Goal: Information Seeking & Learning: Understand process/instructions

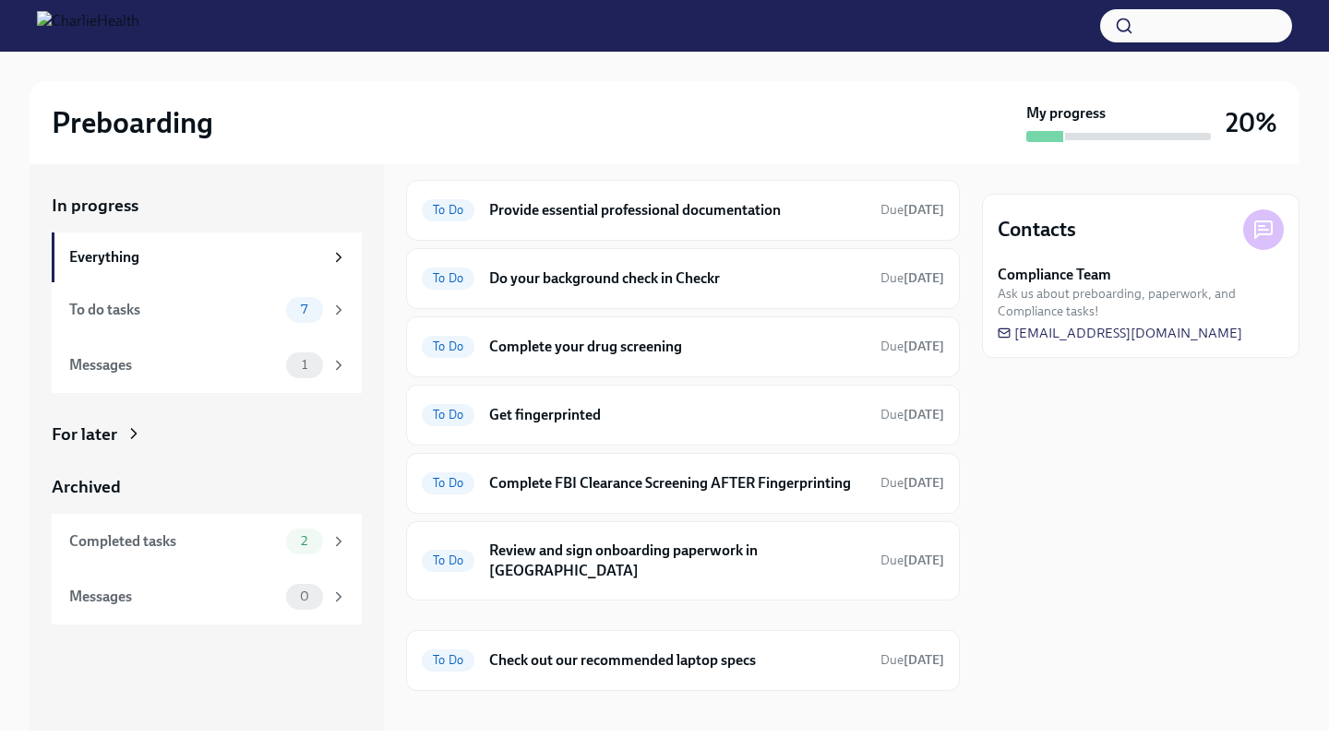
scroll to position [213, 0]
click at [723, 285] on h6 "Do your background check in Checkr" at bounding box center [677, 279] width 376 height 20
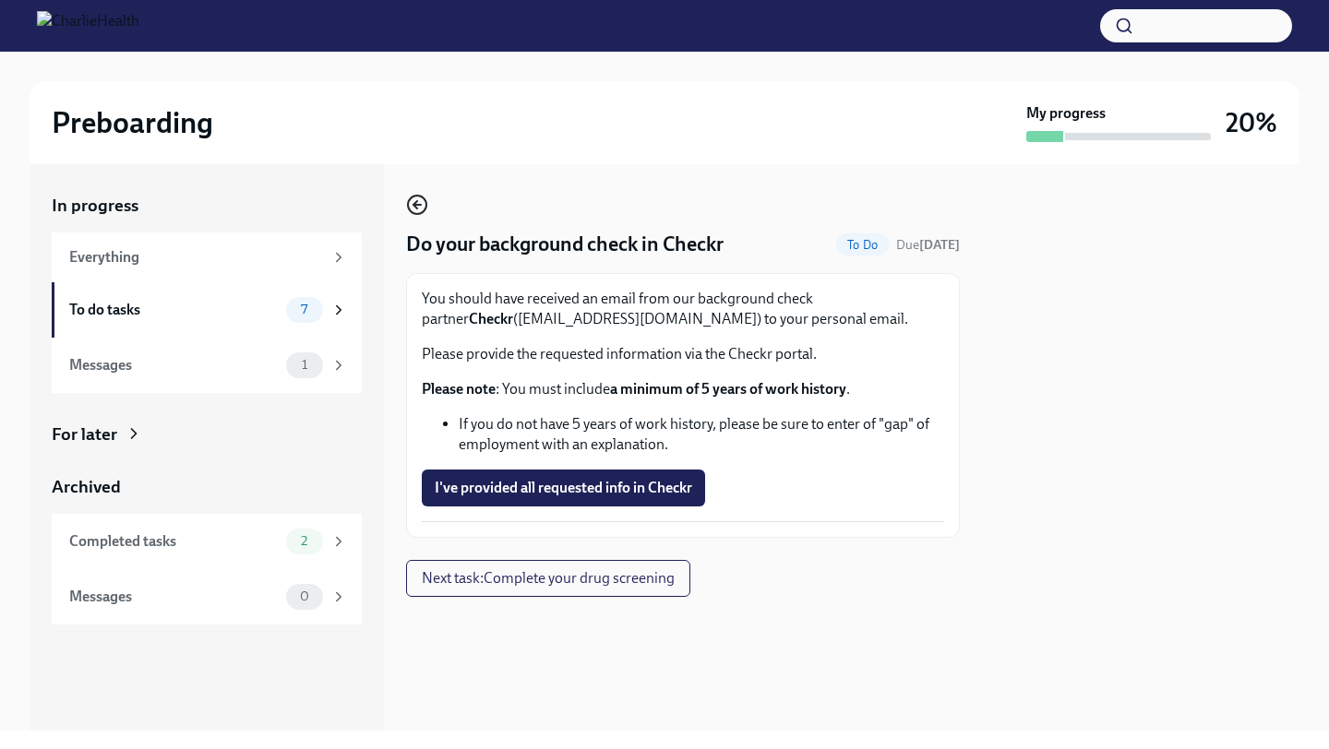
click at [419, 202] on icon "button" at bounding box center [417, 205] width 22 height 22
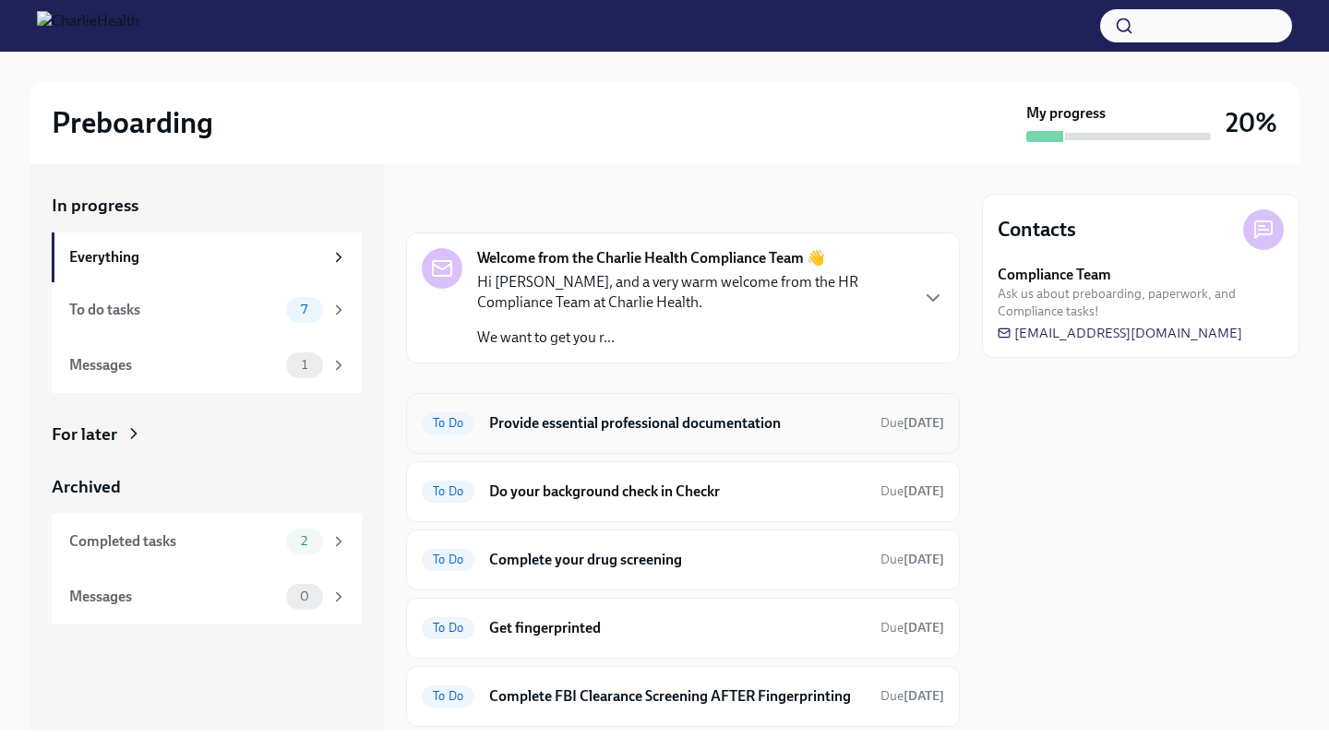
click at [646, 424] on h6 "Provide essential professional documentation" at bounding box center [677, 423] width 376 height 20
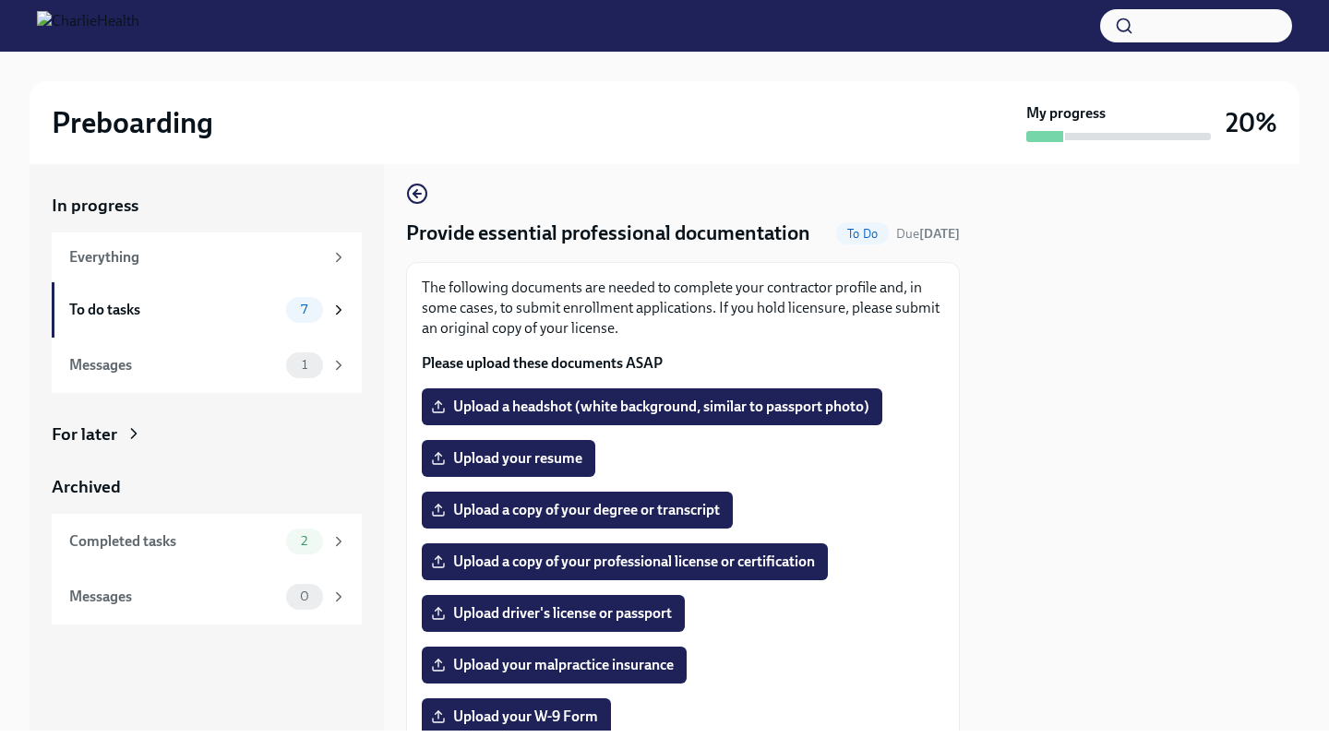
scroll to position [10, 0]
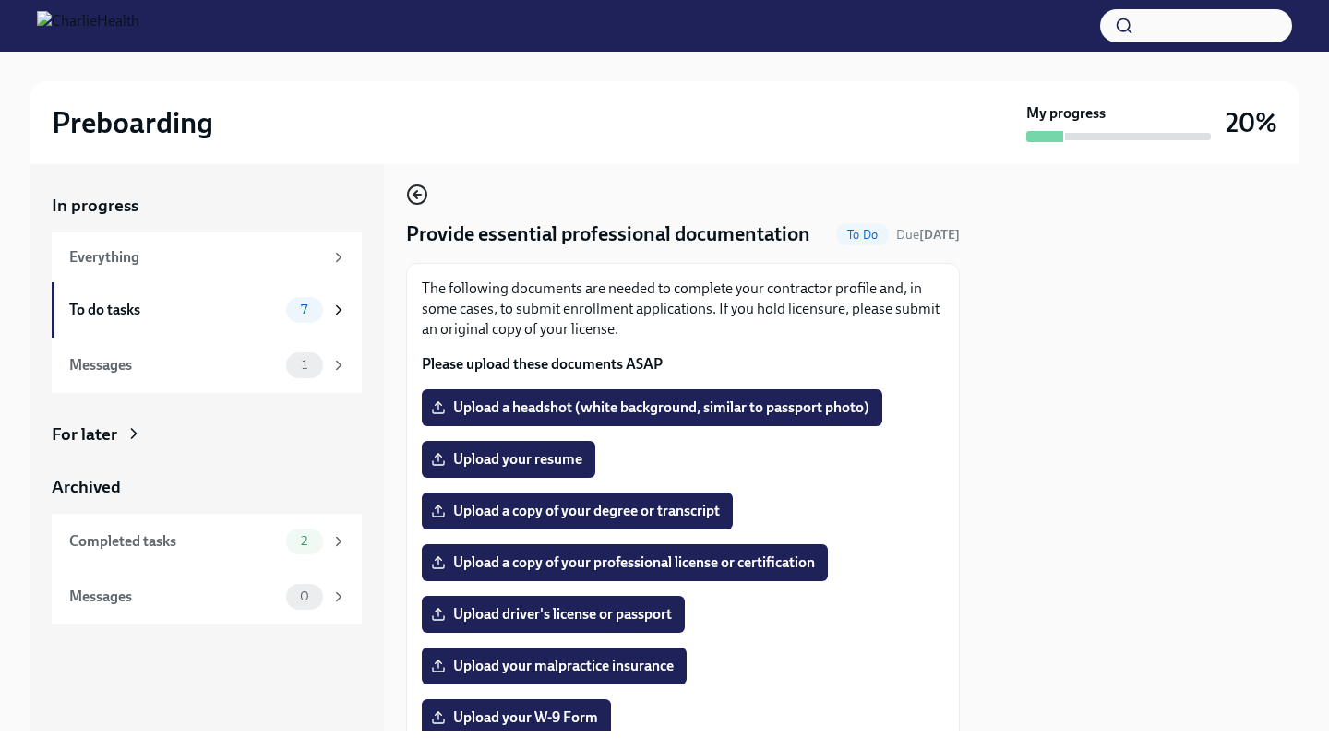
click at [411, 193] on icon "button" at bounding box center [417, 195] width 22 height 22
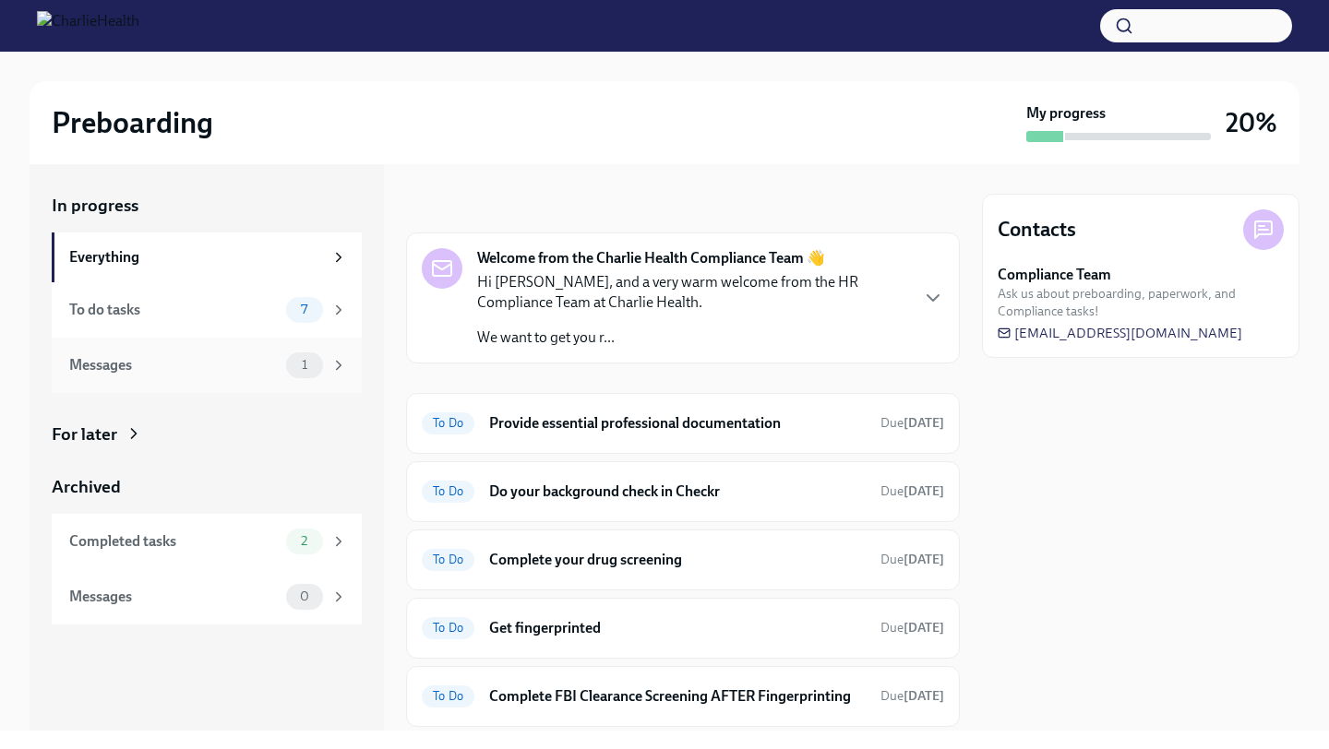
click at [272, 380] on div "Messages 1" at bounding box center [207, 365] width 310 height 55
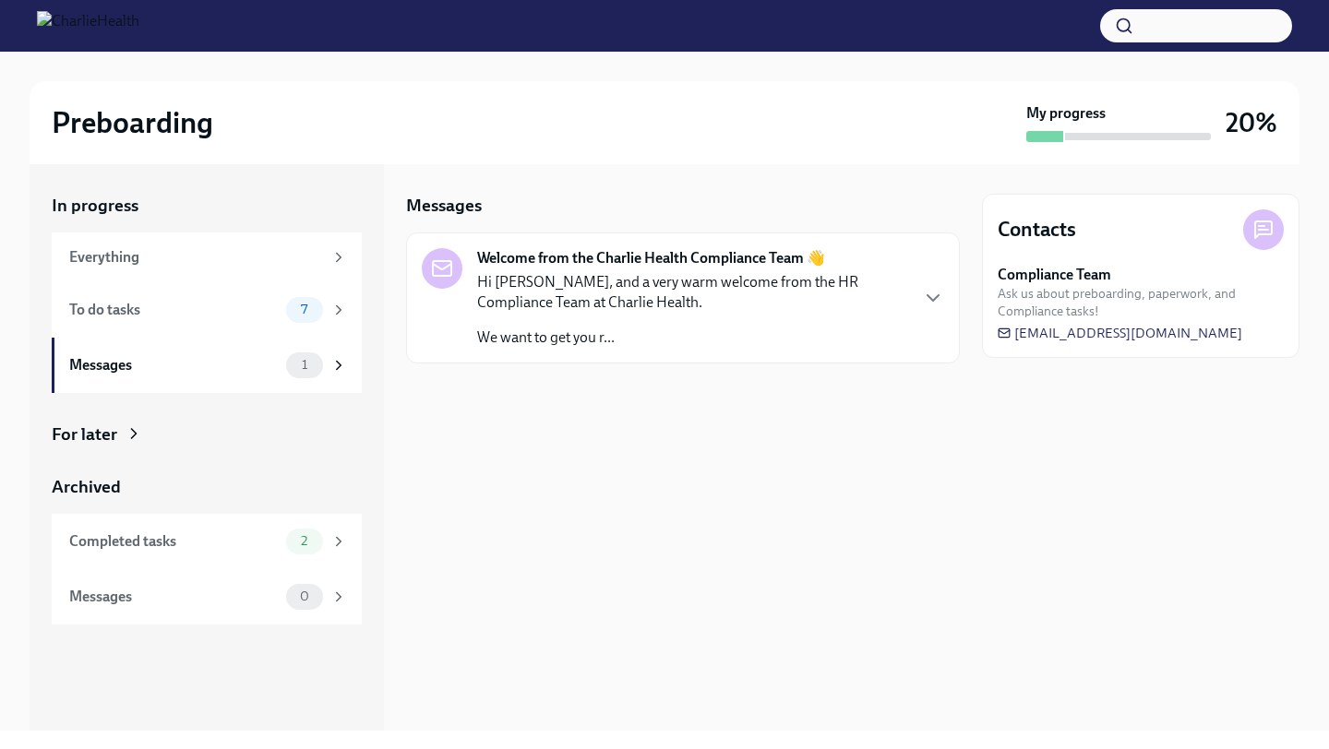
click at [920, 291] on div "Welcome from the Charlie Health Compliance Team 👋 Hi [PERSON_NAME], and a very …" at bounding box center [683, 298] width 522 height 100
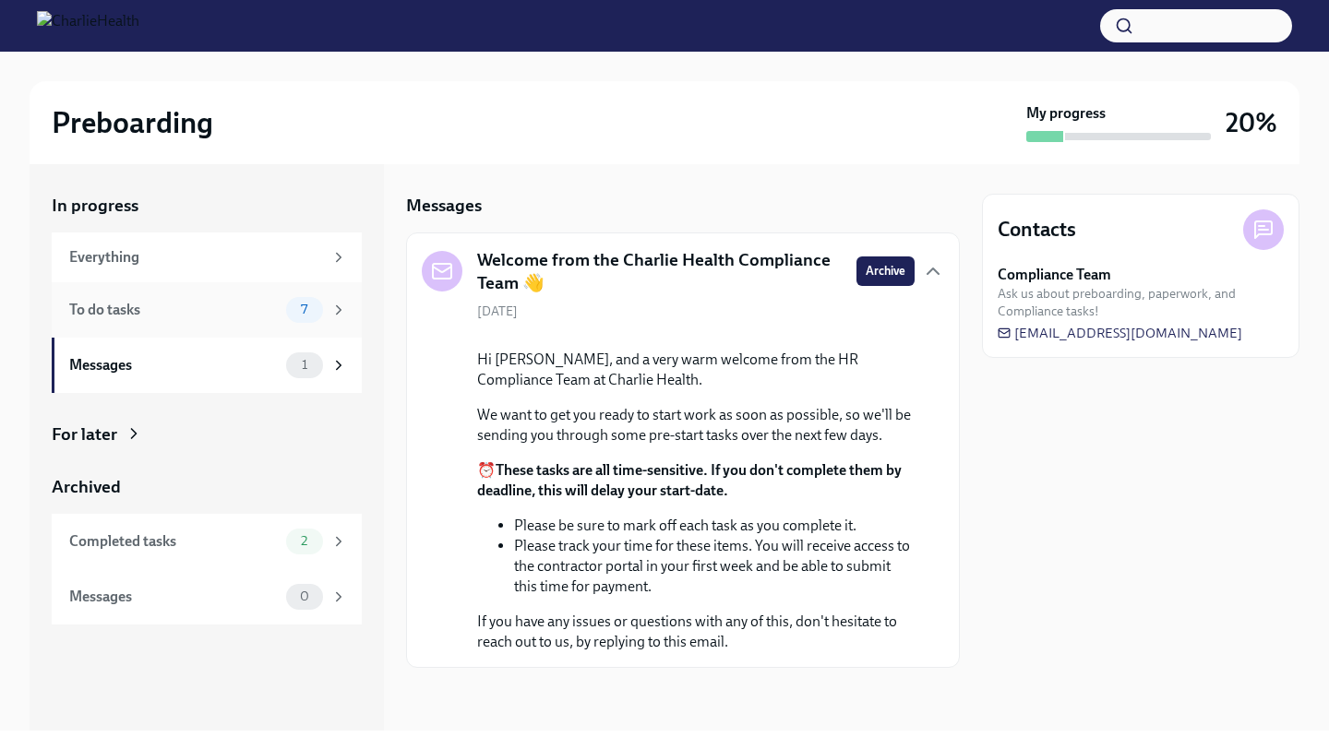
click at [335, 303] on icon at bounding box center [338, 310] width 17 height 17
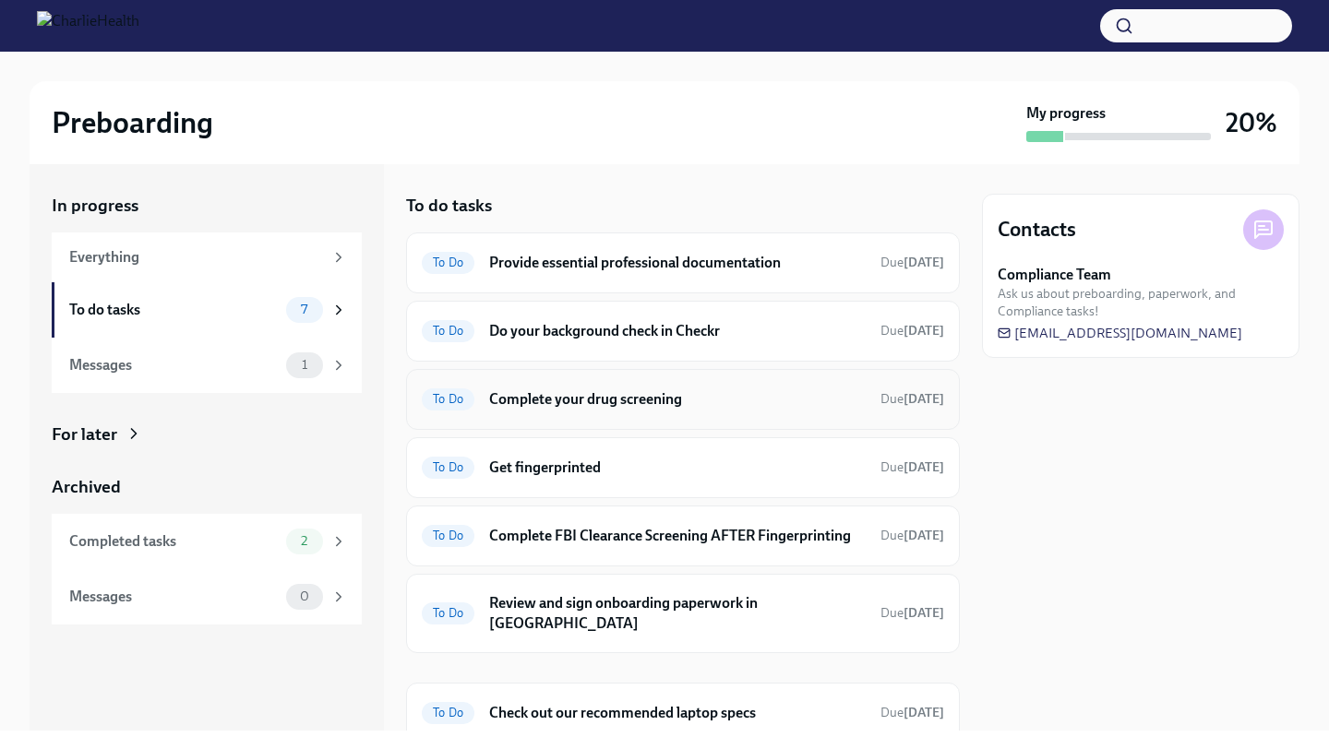
click at [673, 402] on h6 "Complete your drug screening" at bounding box center [677, 399] width 376 height 20
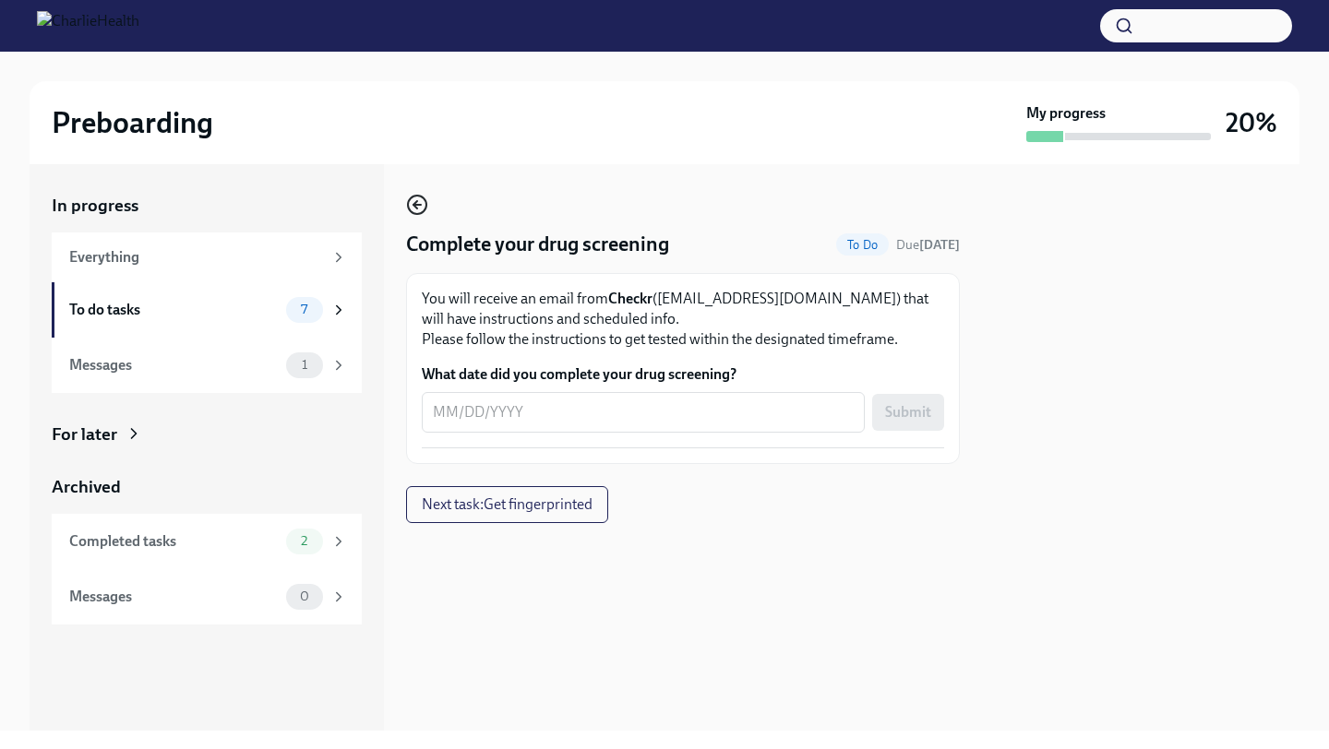
click at [412, 209] on icon "button" at bounding box center [417, 205] width 22 height 22
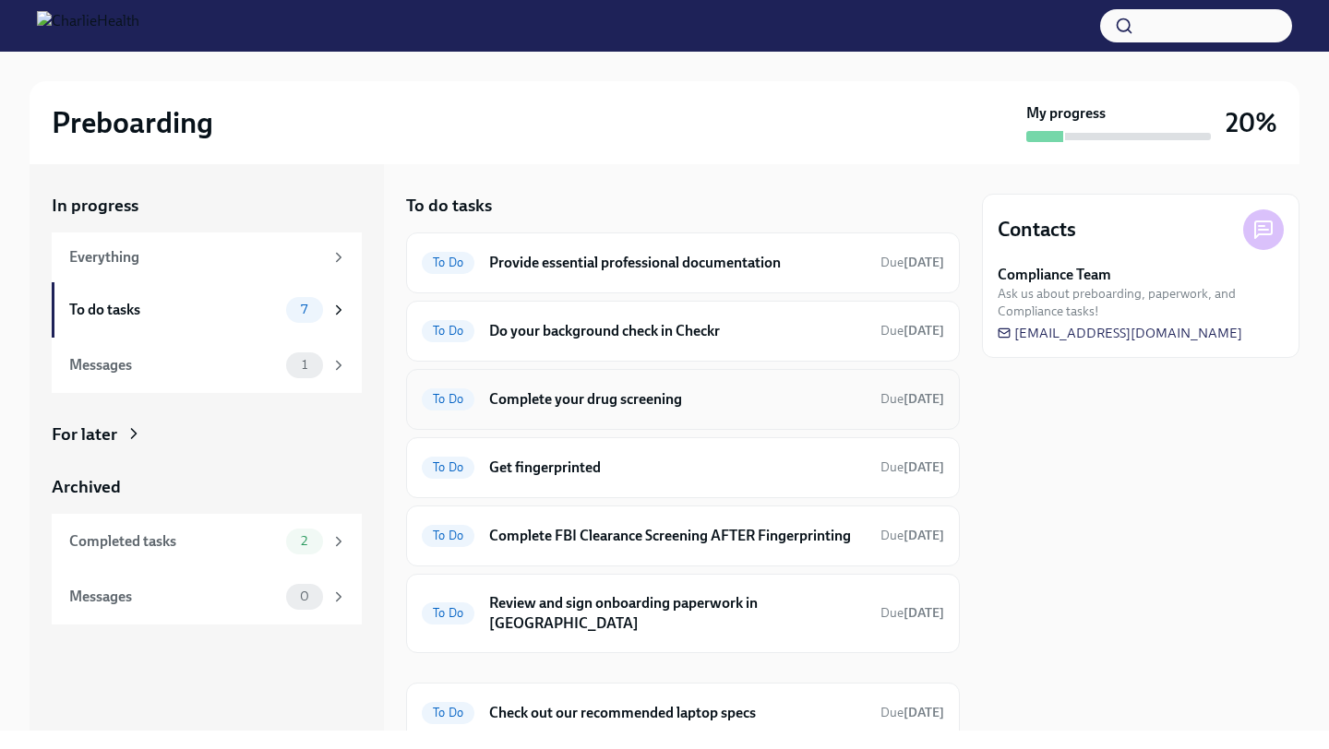
click at [754, 393] on h6 "Complete your drug screening" at bounding box center [677, 399] width 376 height 20
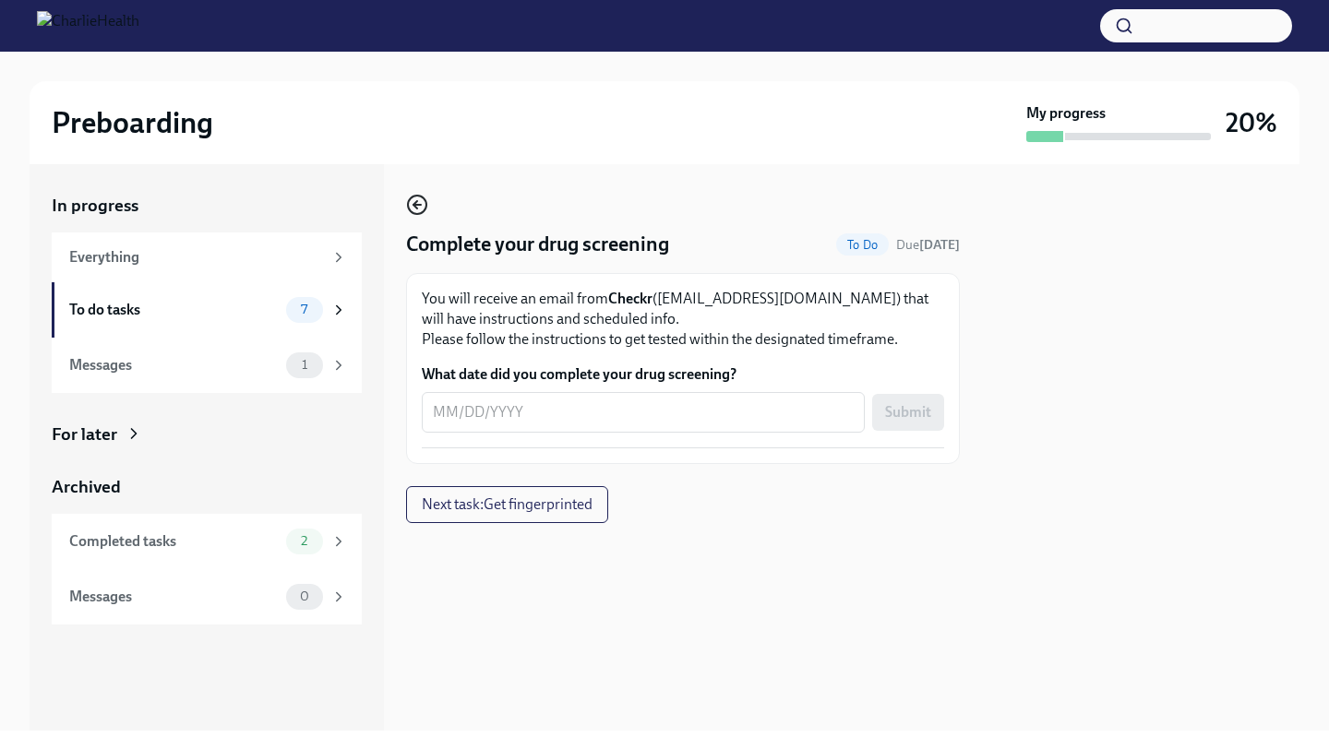
click at [415, 202] on icon "button" at bounding box center [415, 204] width 4 height 7
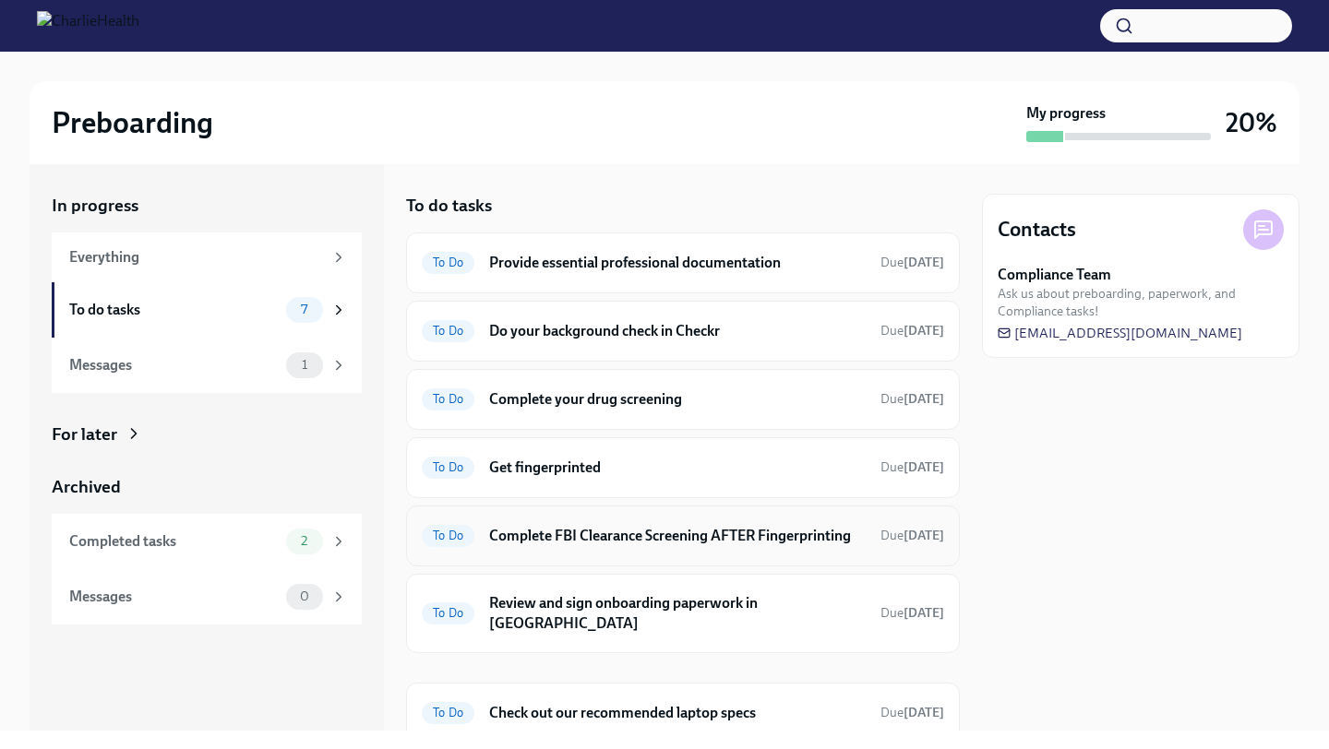
scroll to position [53, 0]
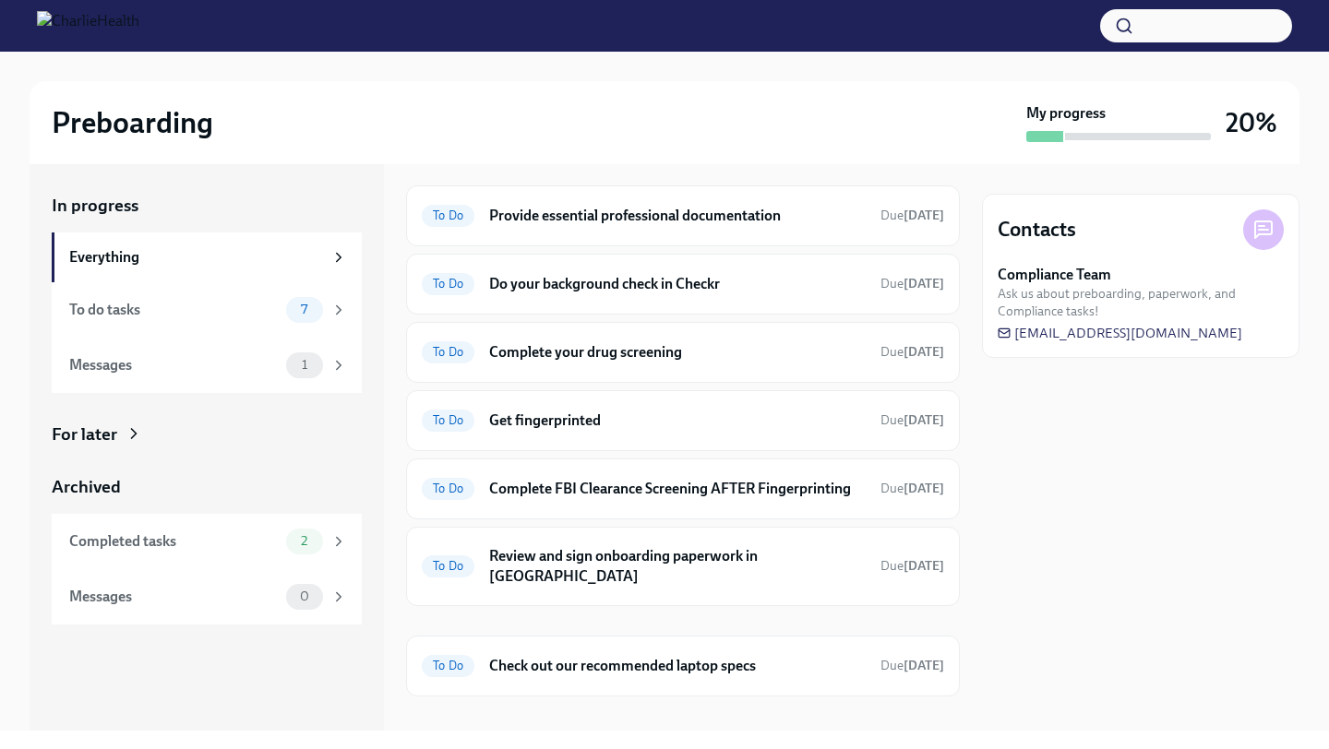
scroll to position [213, 0]
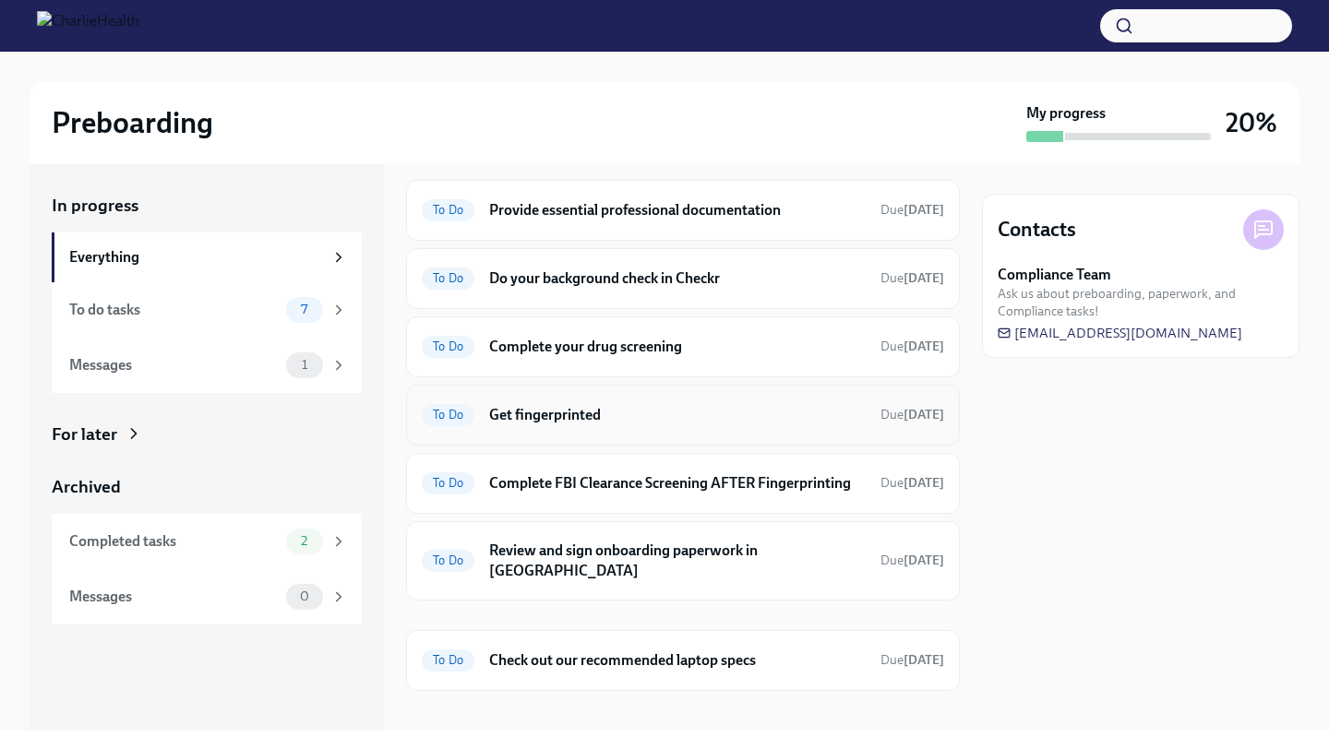
click at [639, 421] on h6 "Get fingerprinted" at bounding box center [677, 415] width 376 height 20
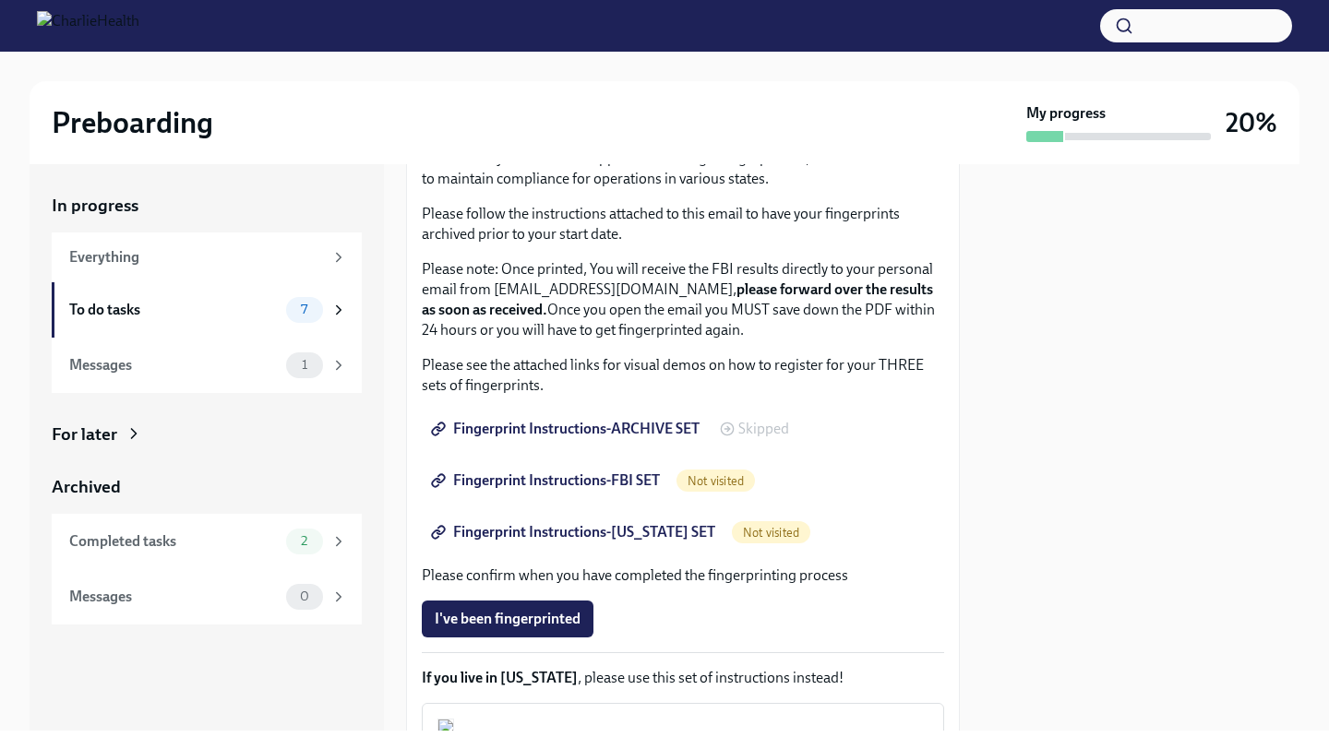
scroll to position [144, 0]
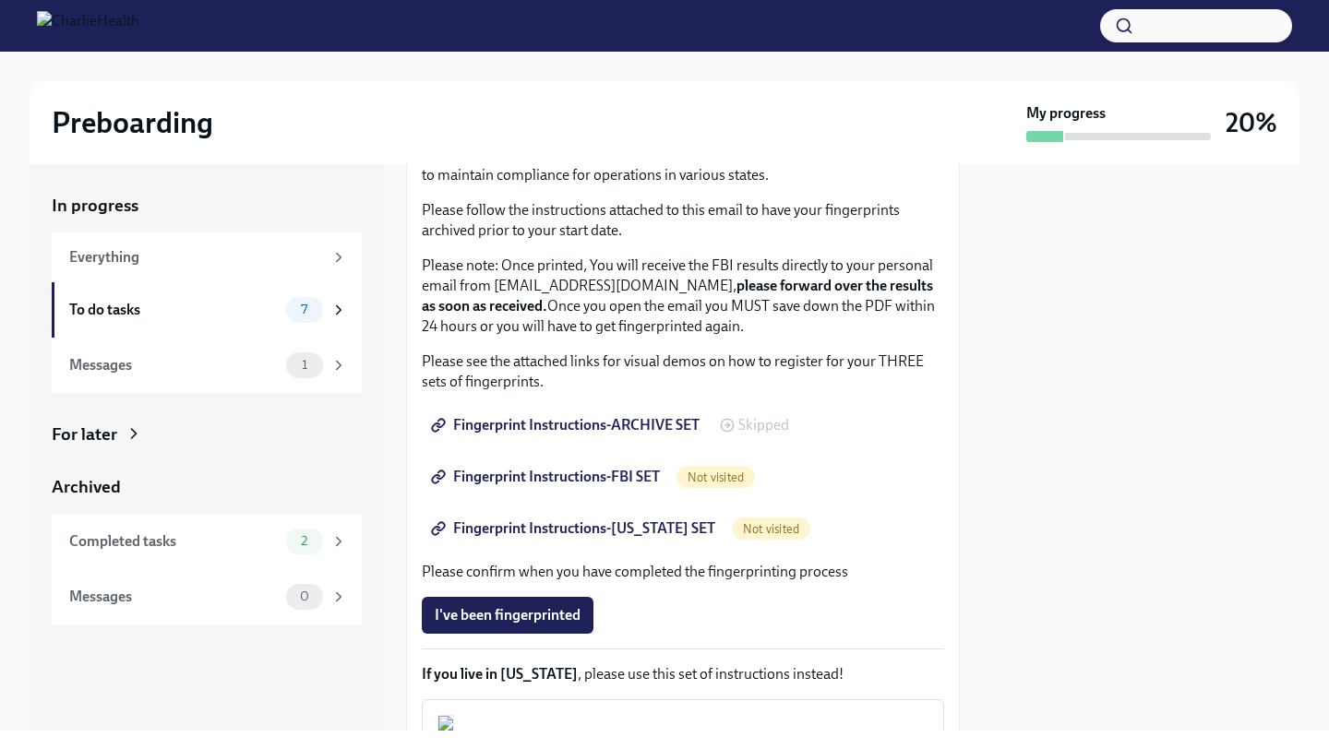
click at [659, 429] on span "Fingerprint Instructions-ARCHIVE SET" at bounding box center [567, 425] width 265 height 18
click at [639, 479] on span "Fingerprint Instructions-FBI SET" at bounding box center [547, 477] width 225 height 18
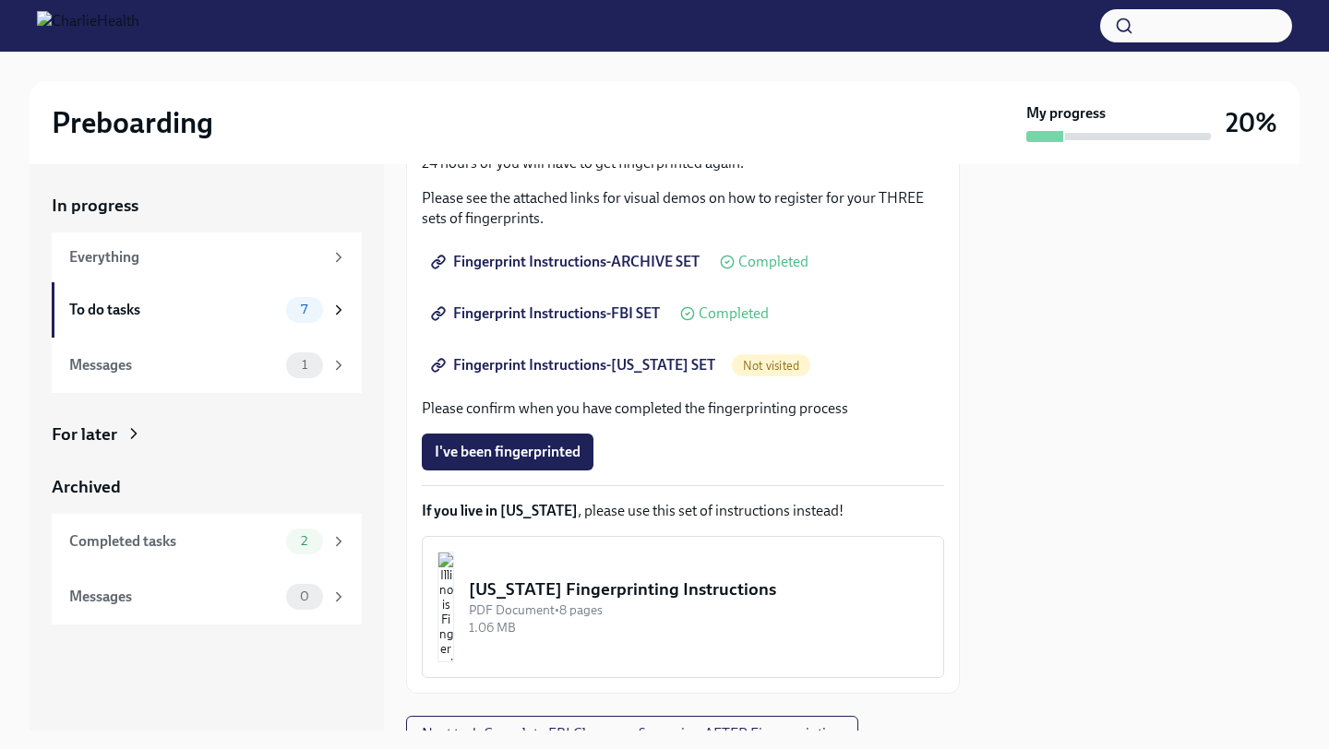
scroll to position [303, 0]
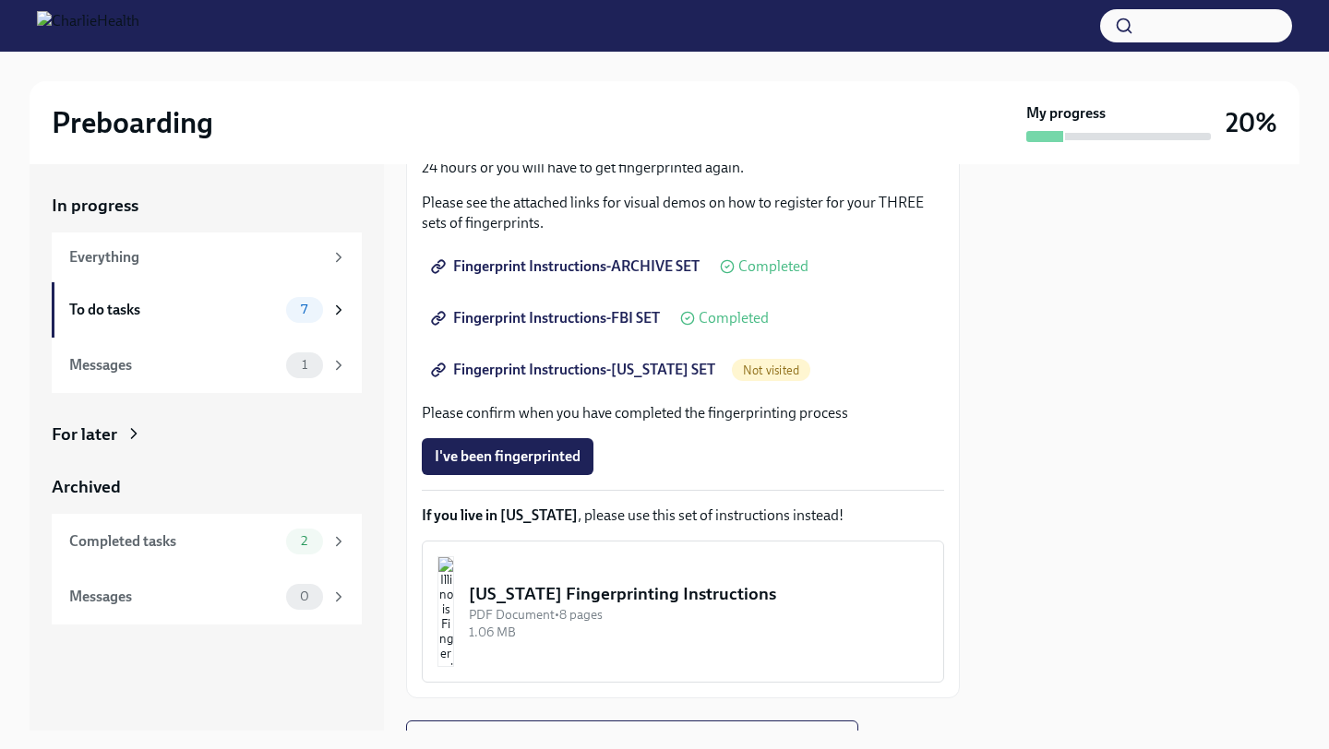
click at [669, 267] on span "Fingerprint Instructions-ARCHIVE SET" at bounding box center [567, 266] width 265 height 18
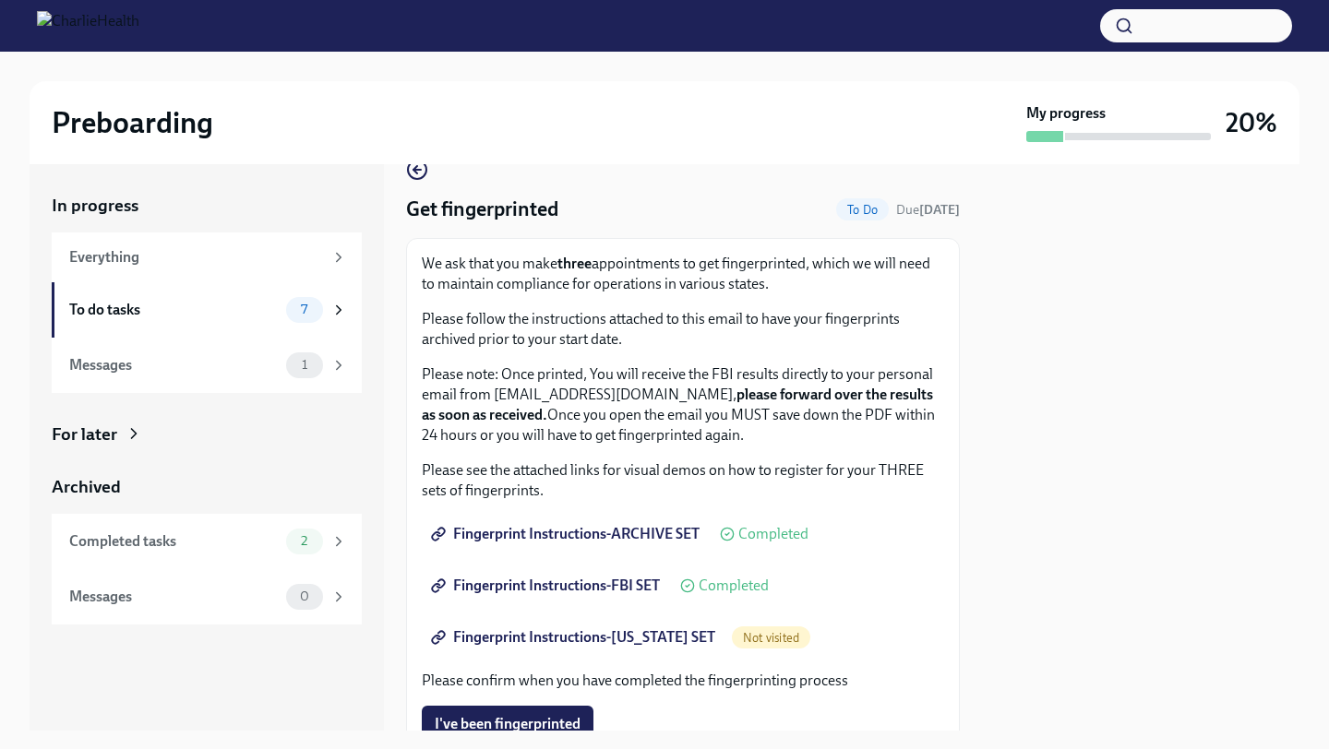
scroll to position [42, 0]
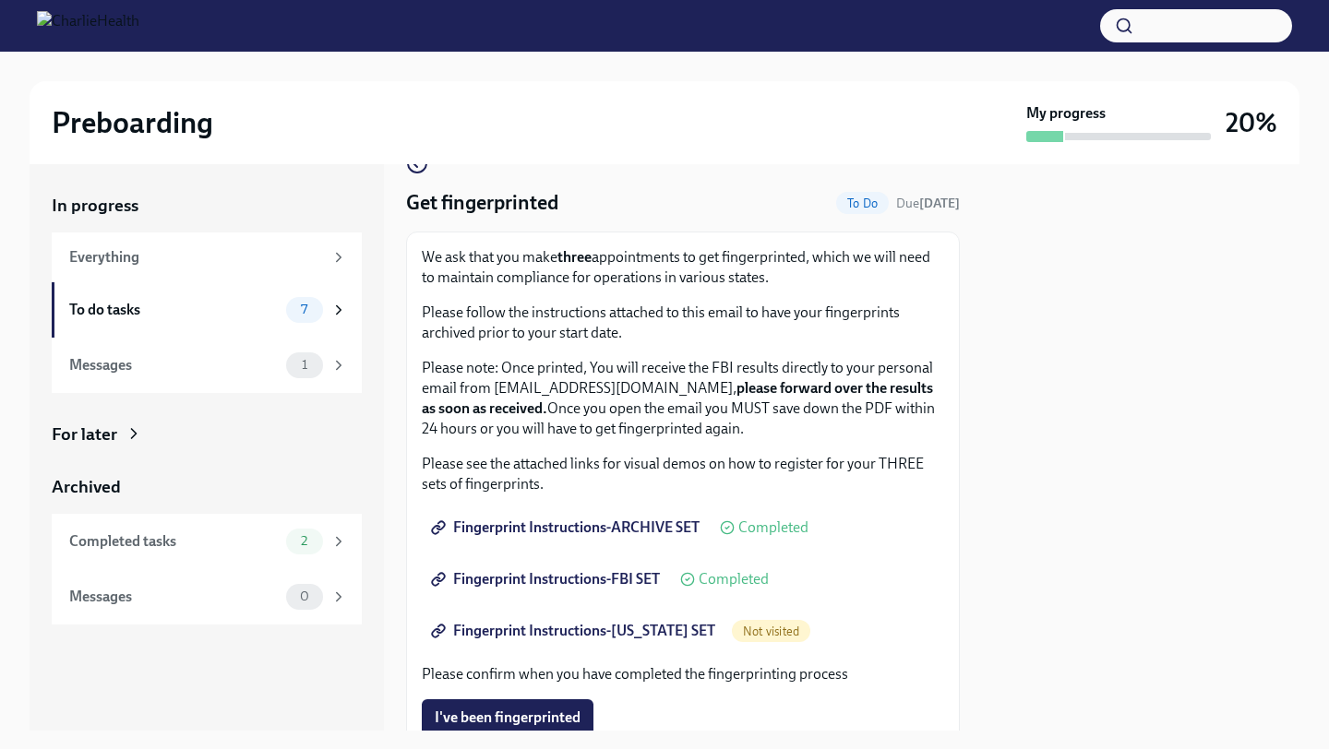
click at [661, 527] on span "Fingerprint Instructions-ARCHIVE SET" at bounding box center [567, 528] width 265 height 18
click at [529, 524] on span "Fingerprint Instructions-ARCHIVE SET" at bounding box center [567, 528] width 265 height 18
click at [634, 592] on link "Fingerprint Instructions-FBI SET" at bounding box center [547, 579] width 251 height 37
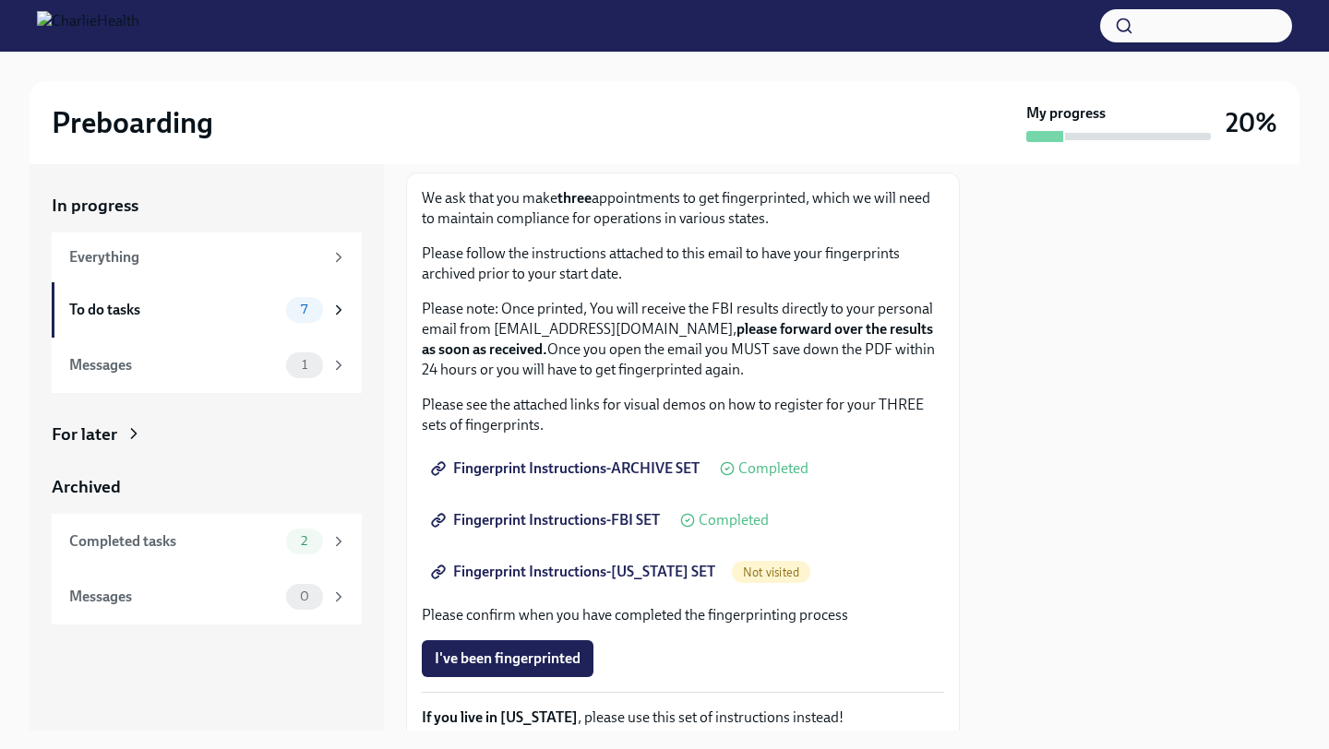
scroll to position [104, 0]
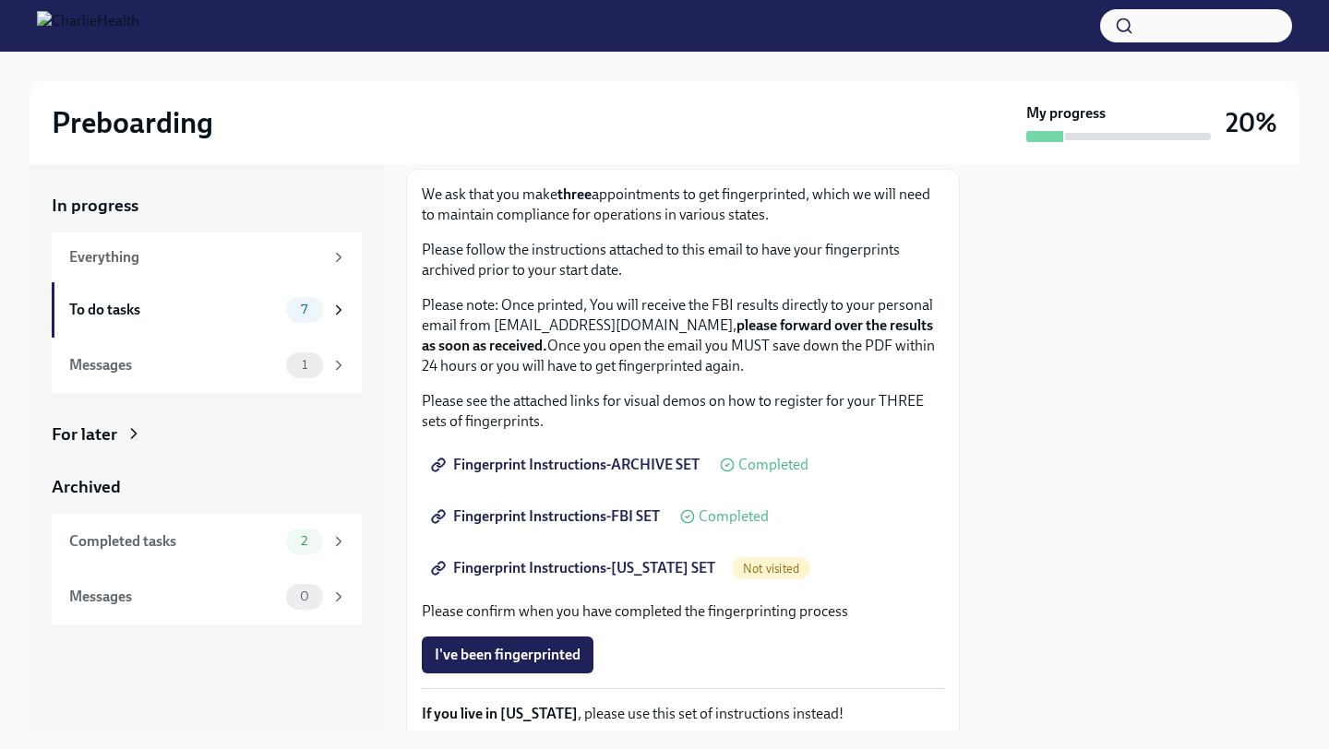
click at [617, 561] on span "Fingerprint Instructions-FLORIDA SET" at bounding box center [575, 568] width 281 height 18
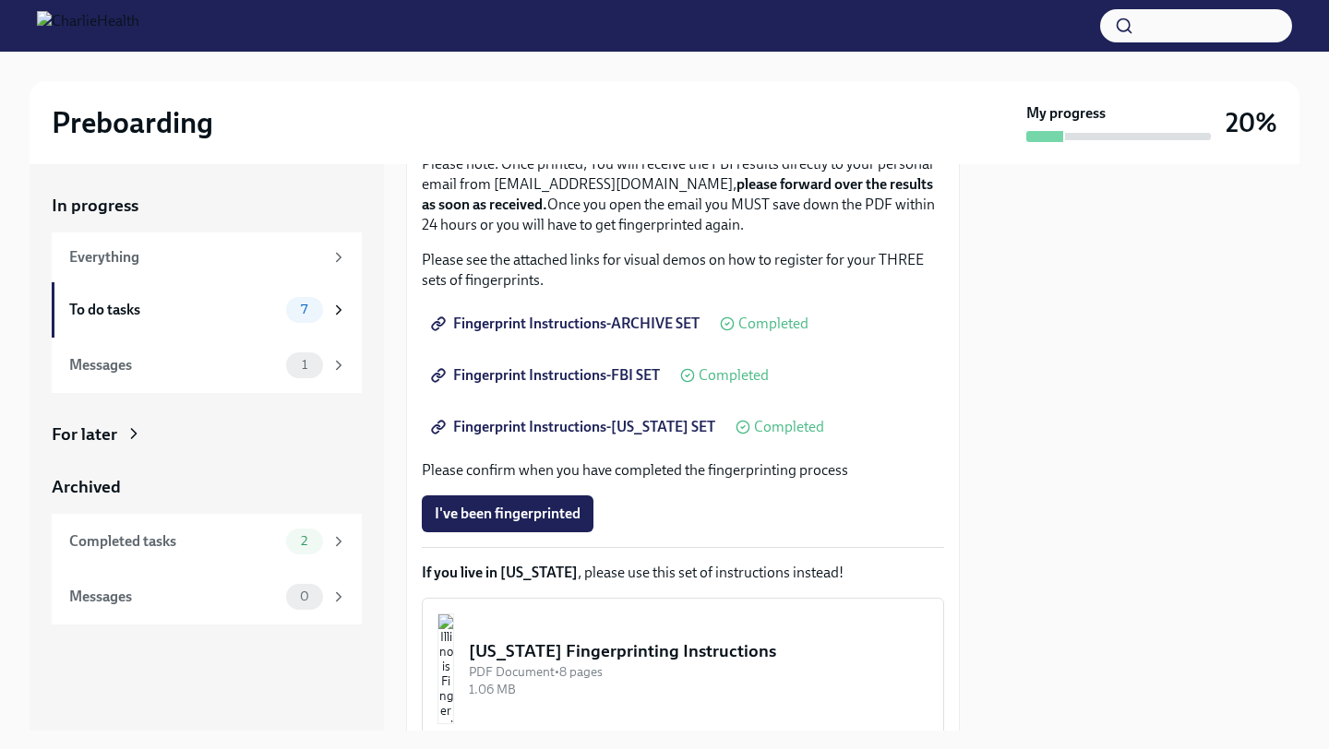
scroll to position [388, 0]
